Goal: Information Seeking & Learning: Learn about a topic

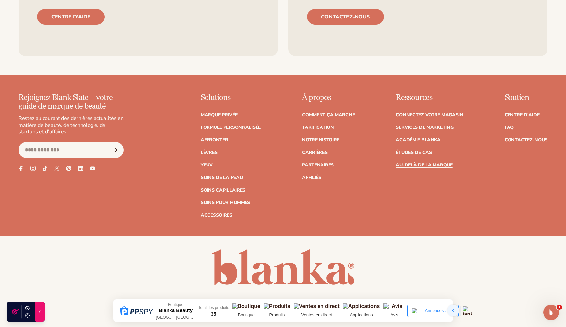
click at [453, 307] on div at bounding box center [453, 311] width 12 height 12
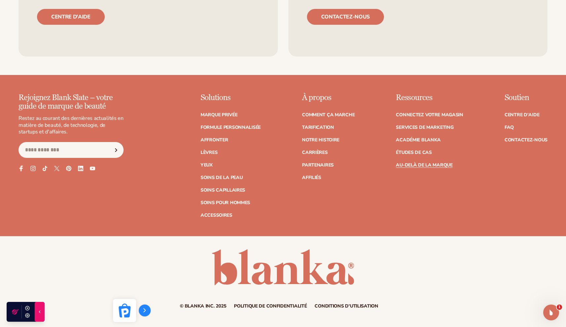
click at [20, 166] on icon at bounding box center [21, 169] width 4 height 6
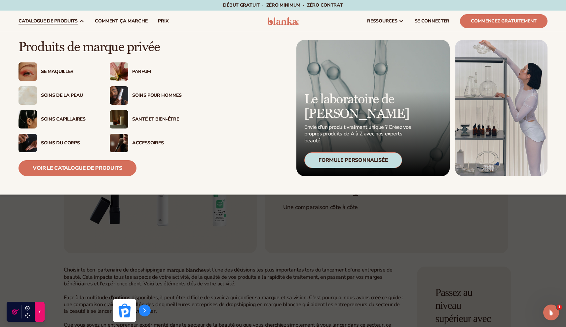
click at [343, 160] on font "Formule personnalisée" at bounding box center [352, 160] width 69 height 7
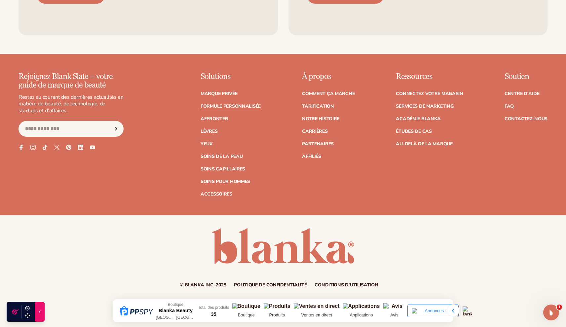
scroll to position [977, 0]
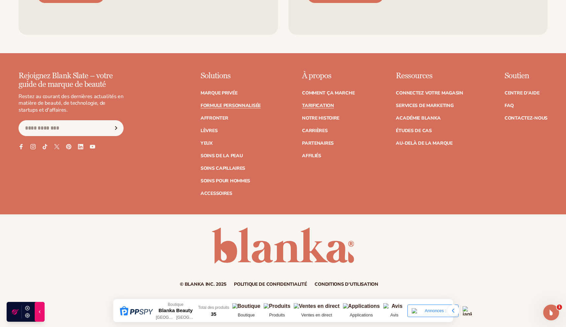
click at [331, 104] on font "Tarification" at bounding box center [318, 105] width 32 height 6
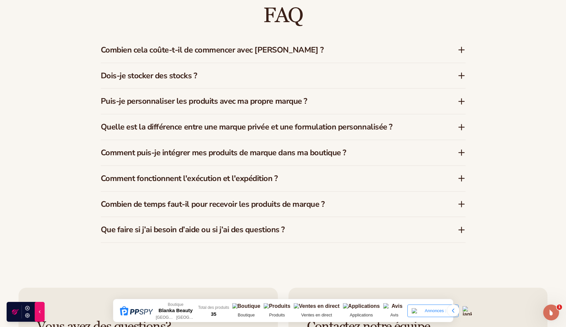
scroll to position [1029, 0]
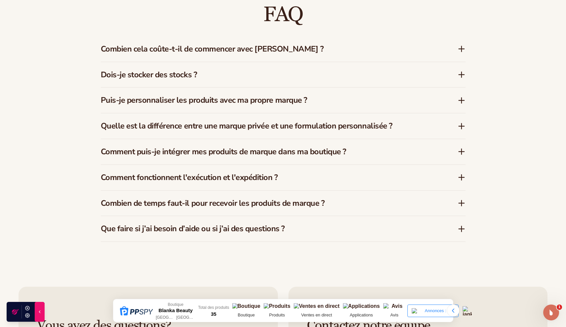
click at [461, 100] on icon at bounding box center [461, 100] width 5 height 0
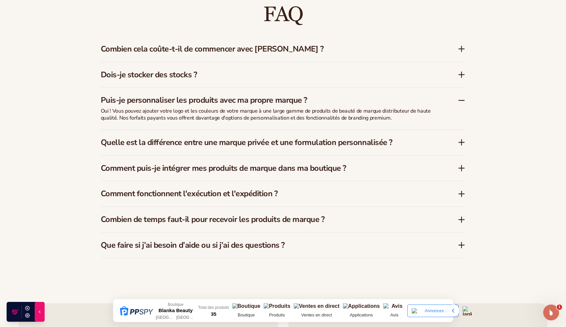
click at [460, 168] on icon at bounding box center [462, 168] width 8 height 8
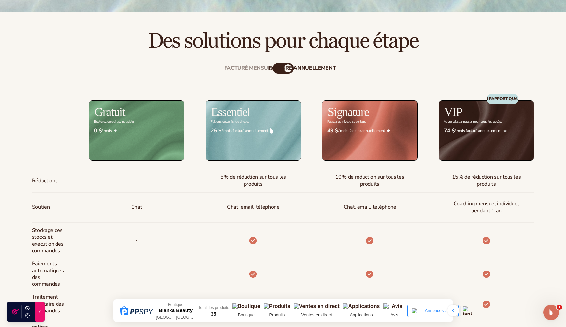
scroll to position [232, 0]
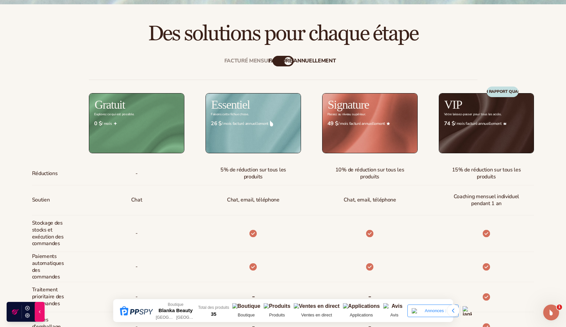
click at [287, 61] on font "facturé annuellement" at bounding box center [302, 60] width 67 height 7
click at [280, 62] on font "facturé annuellement" at bounding box center [302, 60] width 67 height 7
click at [273, 63] on font "facturé annuellement" at bounding box center [302, 60] width 67 height 7
click at [266, 62] on font "Facturé mensuellement" at bounding box center [259, 60] width 70 height 7
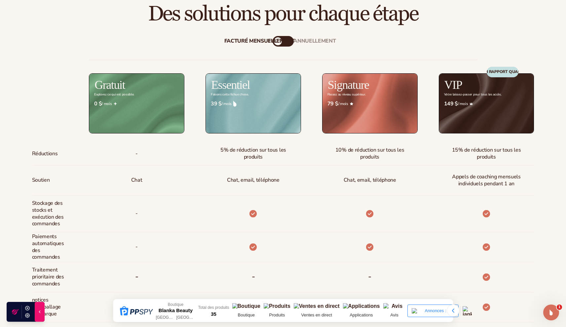
scroll to position [254, 0]
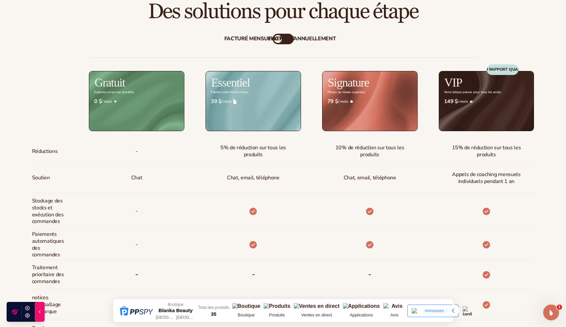
click at [285, 39] on font "facturé annuellement" at bounding box center [302, 38] width 67 height 7
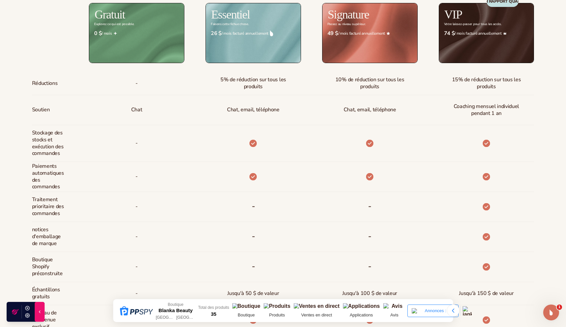
scroll to position [323, 0]
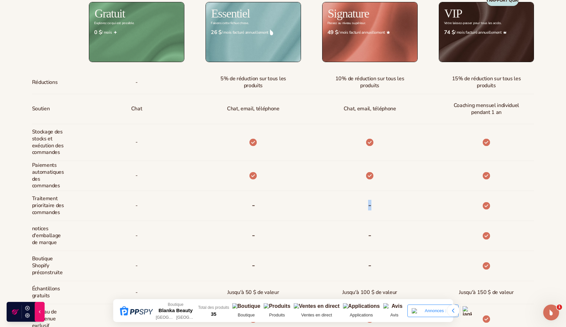
drag, startPoint x: 356, startPoint y: 197, endPoint x: 378, endPoint y: 204, distance: 23.1
click at [379, 205] on div "-" at bounding box center [359, 206] width 117 height 30
click at [378, 204] on div "-" at bounding box center [359, 206] width 117 height 30
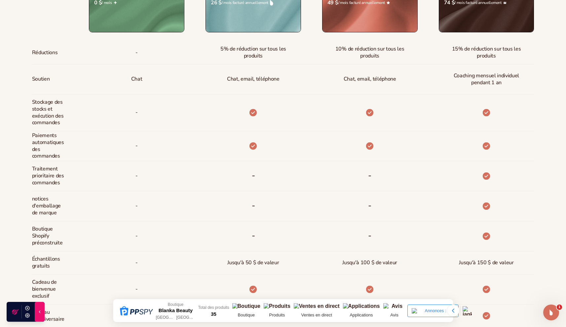
scroll to position [355, 0]
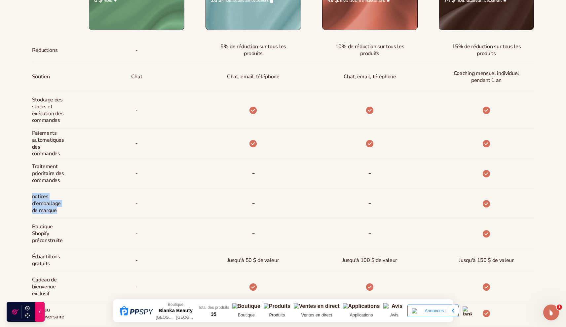
drag, startPoint x: 33, startPoint y: 197, endPoint x: 61, endPoint y: 210, distance: 31.2
click at [61, 211] on span "notices d'emballage de marque" at bounding box center [48, 204] width 33 height 26
click at [80, 208] on div "-" at bounding box center [126, 204] width 117 height 30
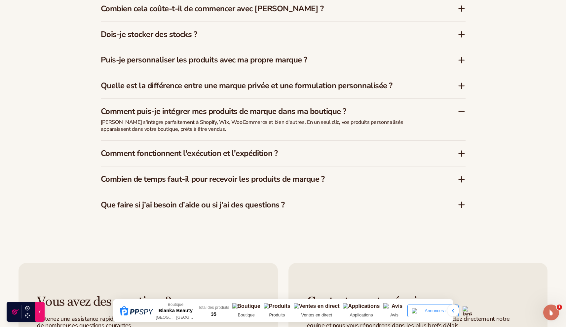
scroll to position [1080, 0]
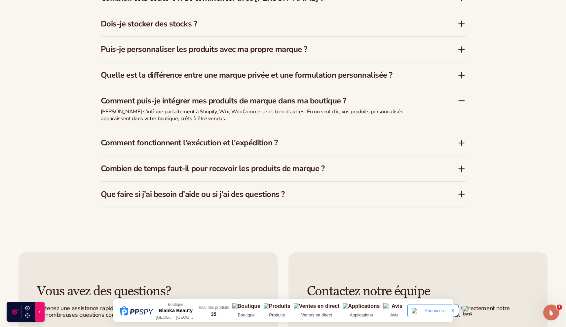
click at [461, 168] on icon at bounding box center [461, 168] width 0 height 5
